Goal: Task Accomplishment & Management: Manage account settings

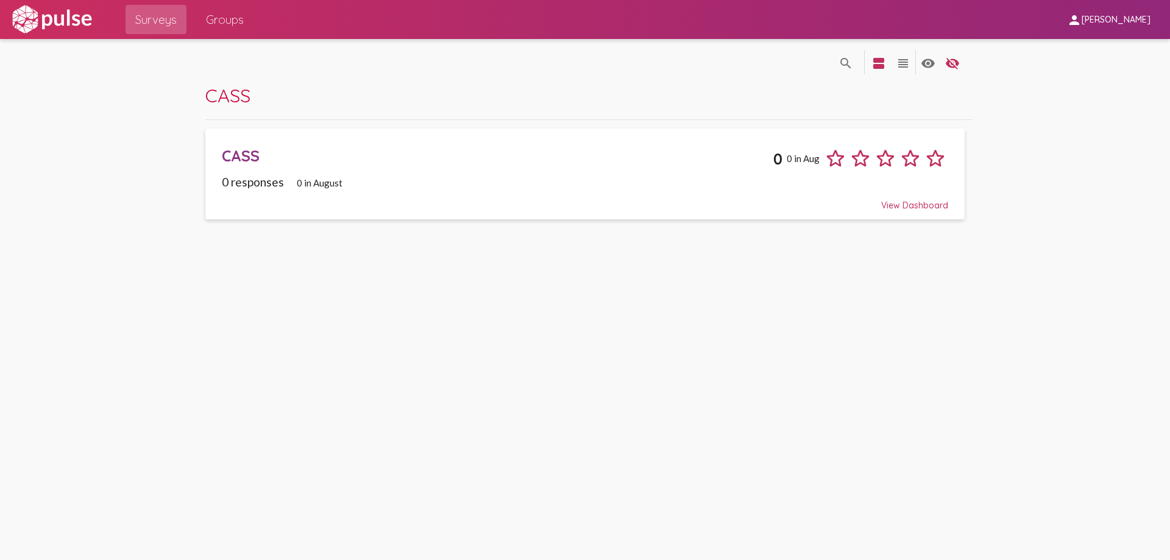
click at [1095, 15] on span "[PERSON_NAME]" at bounding box center [1115, 20] width 69 height 11
click at [1095, 14] on div at bounding box center [585, 280] width 1170 height 560
click at [45, 14] on img at bounding box center [52, 19] width 84 height 30
click at [1119, 12] on span "person Brittnie Stanton" at bounding box center [1108, 19] width 83 height 23
click at [1119, 12] on div at bounding box center [585, 280] width 1170 height 560
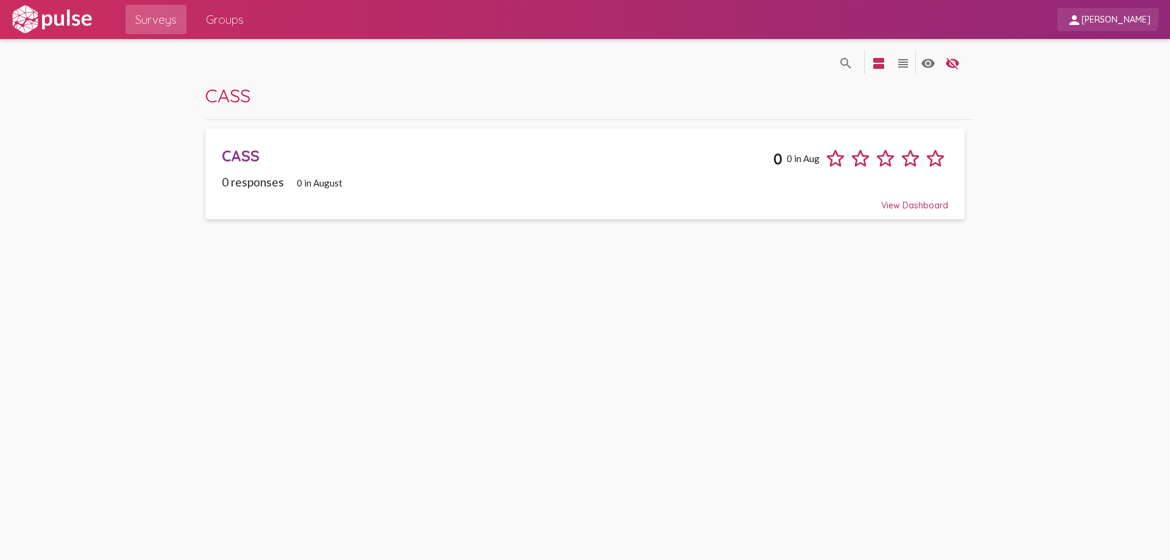
click at [1109, 13] on span "person Brittnie Stanton" at bounding box center [1108, 19] width 83 height 23
click at [1109, 13] on div at bounding box center [585, 280] width 1170 height 560
